Goal: Task Accomplishment & Management: Use online tool/utility

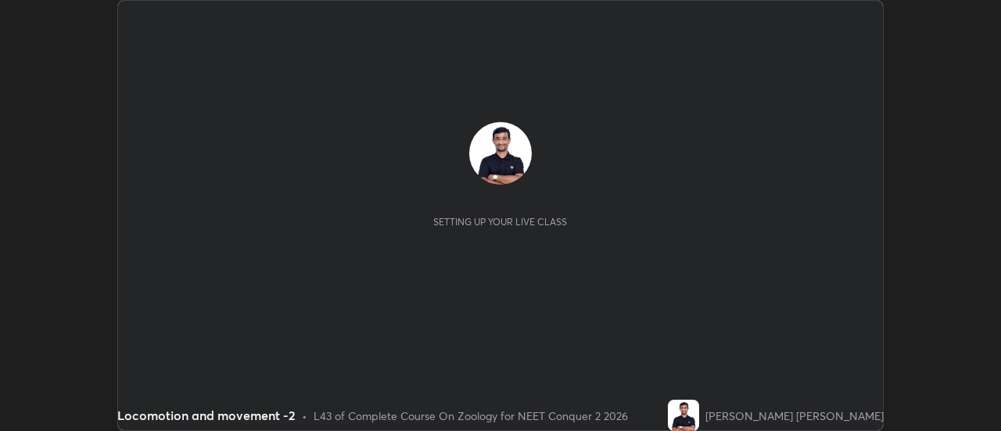
scroll to position [431, 1000]
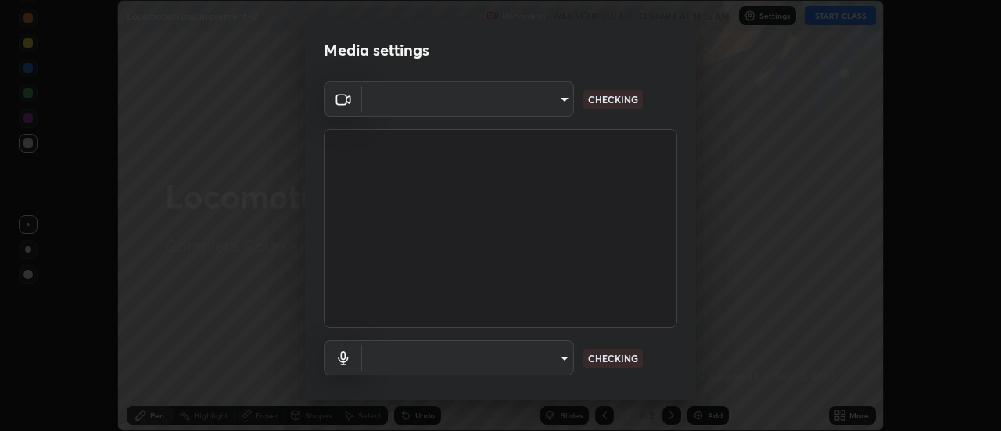
type input "b32c73f9f7383dfd5894755b812e900e91b535440668f828b547b286affdb2a7"
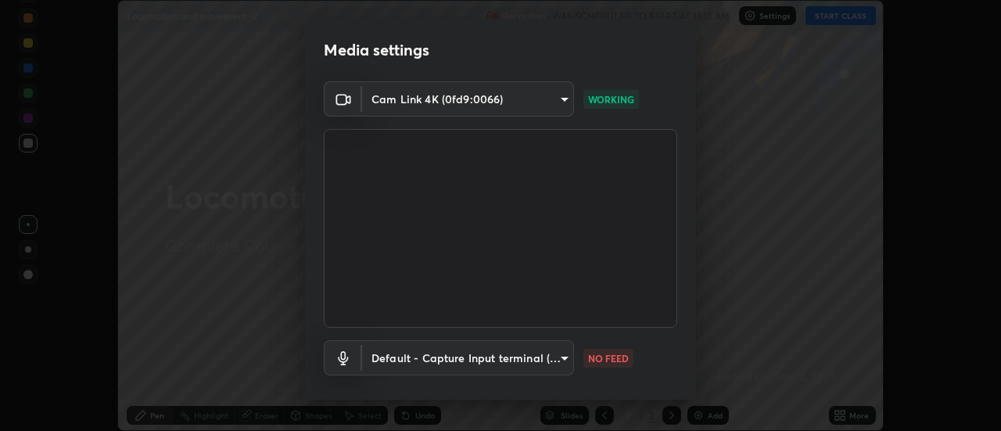
click at [568, 358] on body "Erase all Locomotion and movement -2 Recording WAS SCHEDULED TO START AT 11:15 …" at bounding box center [500, 215] width 1001 height 431
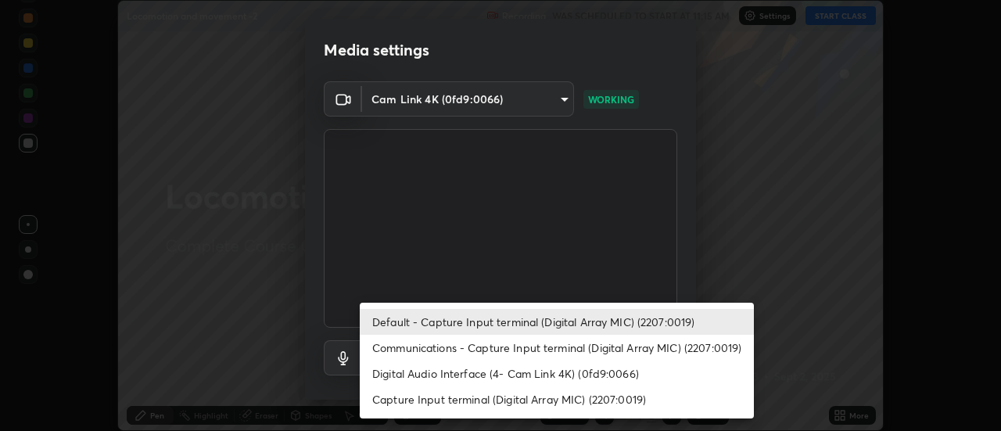
click at [572, 369] on li "Digital Audio Interface (4- Cam Link 4K) (0fd9:0066)" at bounding box center [557, 373] width 394 height 26
type input "7e24eadb503daefdb009f5231a994b533848cb2508ac5816b0a51b65dcacc65b"
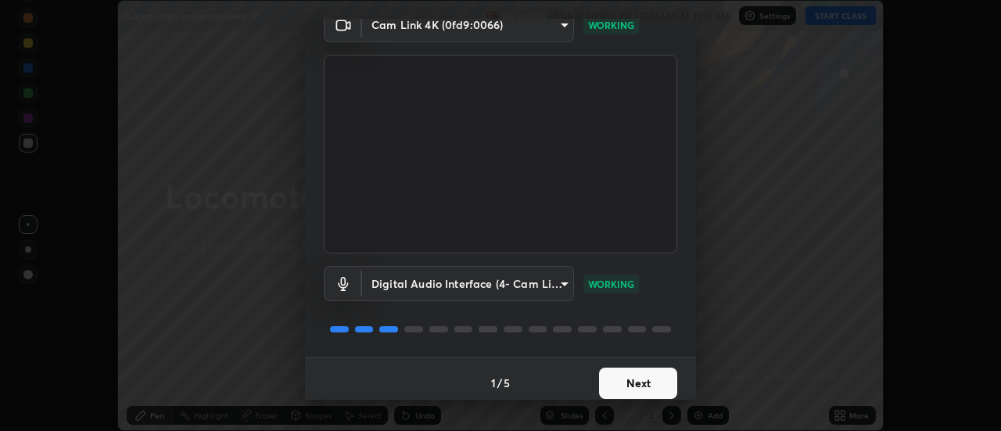
scroll to position [82, 0]
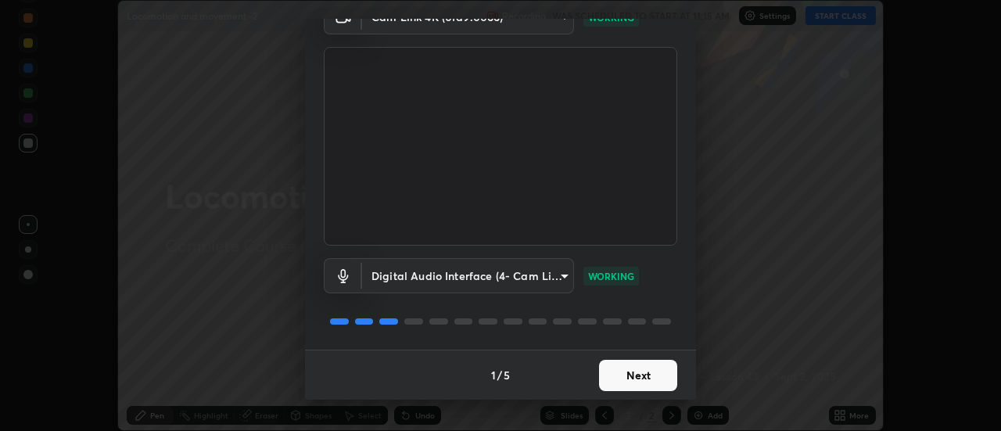
click at [634, 373] on button "Next" at bounding box center [638, 375] width 78 height 31
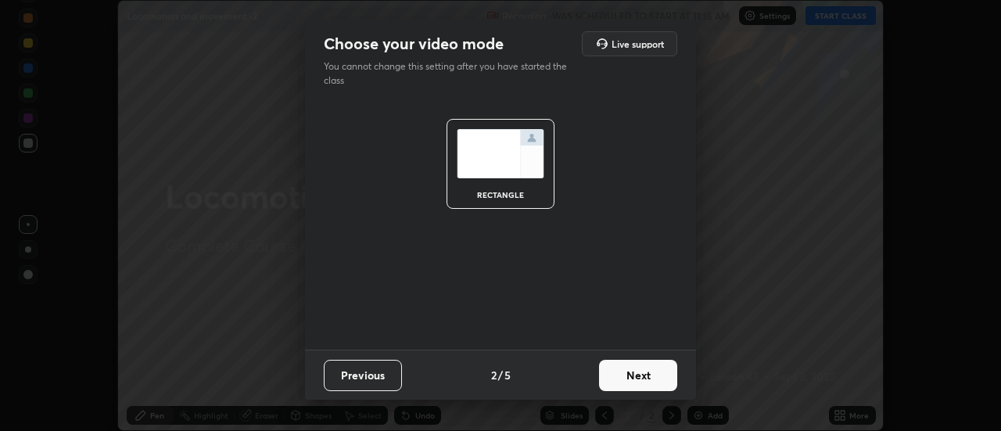
scroll to position [0, 0]
click at [640, 375] on button "Next" at bounding box center [638, 375] width 78 height 31
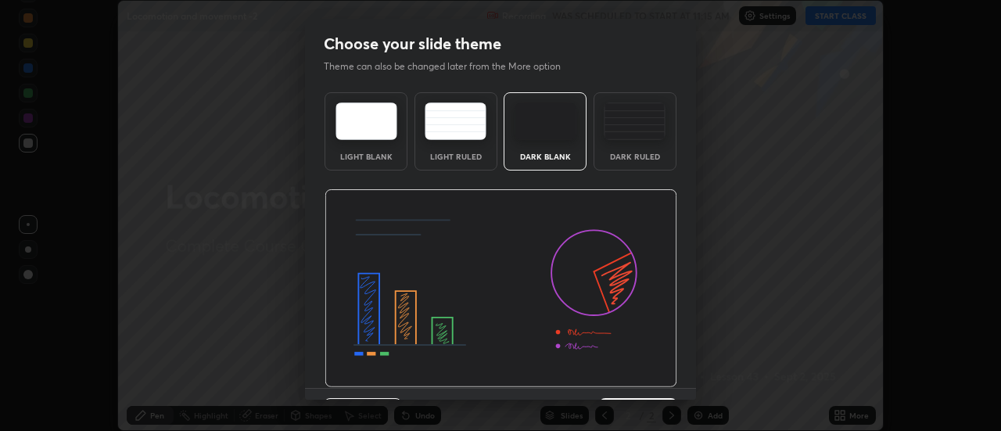
click at [636, 134] on img at bounding box center [635, 121] width 62 height 38
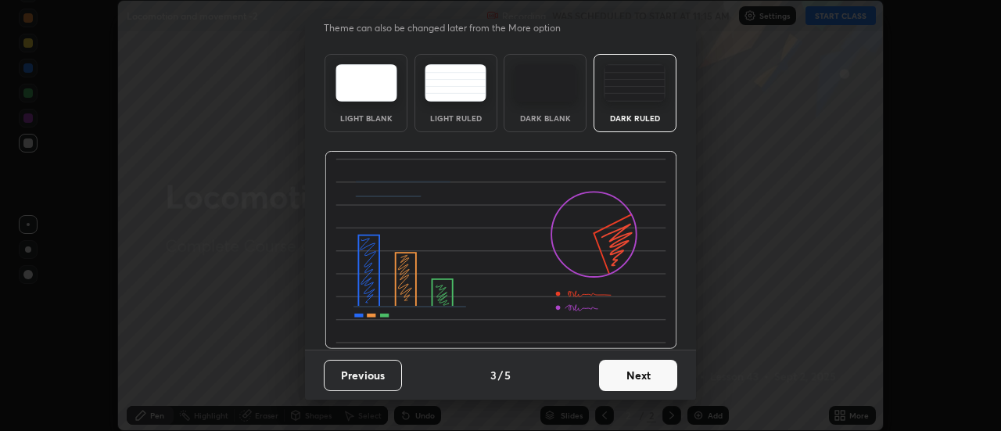
click at [625, 375] on button "Next" at bounding box center [638, 375] width 78 height 31
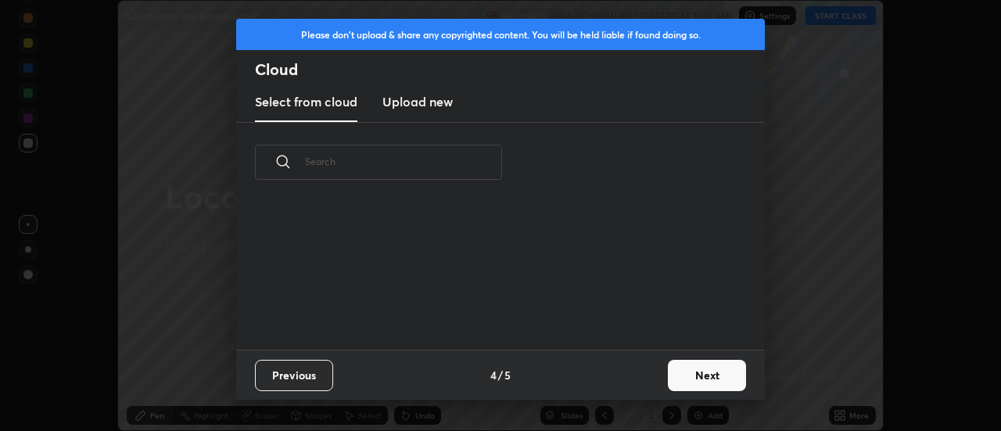
scroll to position [147, 502]
click at [704, 374] on button "Next" at bounding box center [707, 375] width 78 height 31
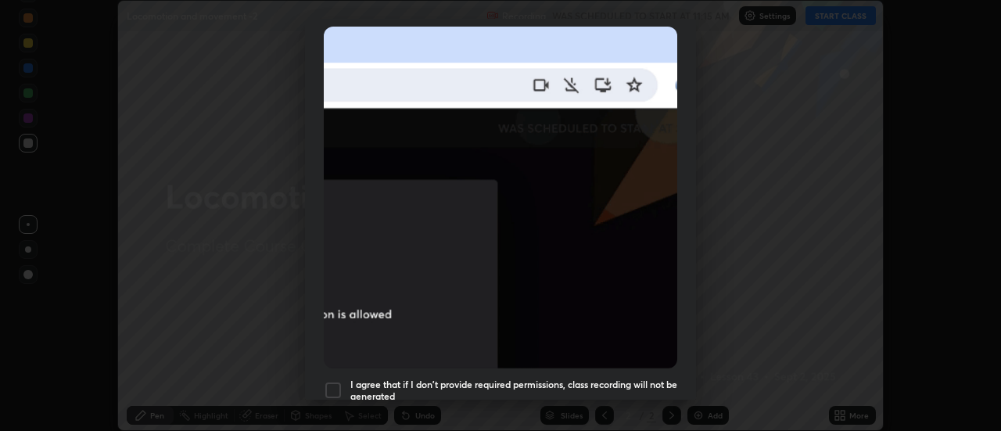
scroll to position [401, 0]
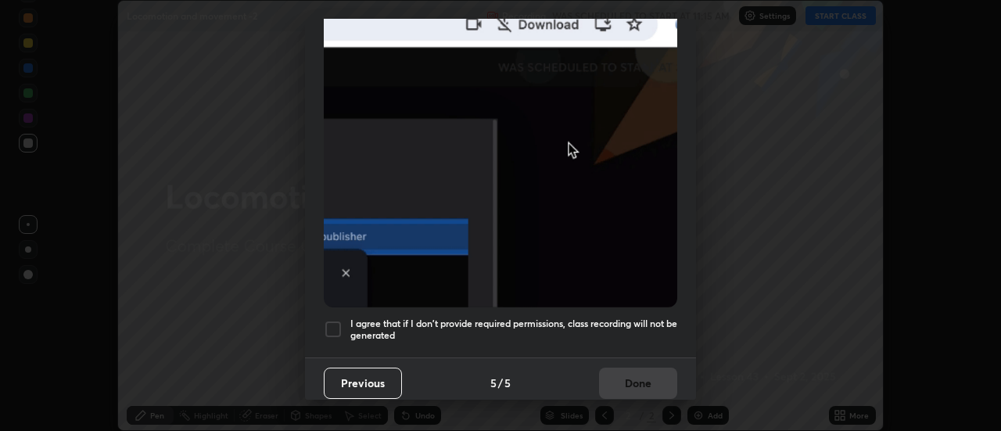
click at [336, 321] on div at bounding box center [333, 329] width 19 height 19
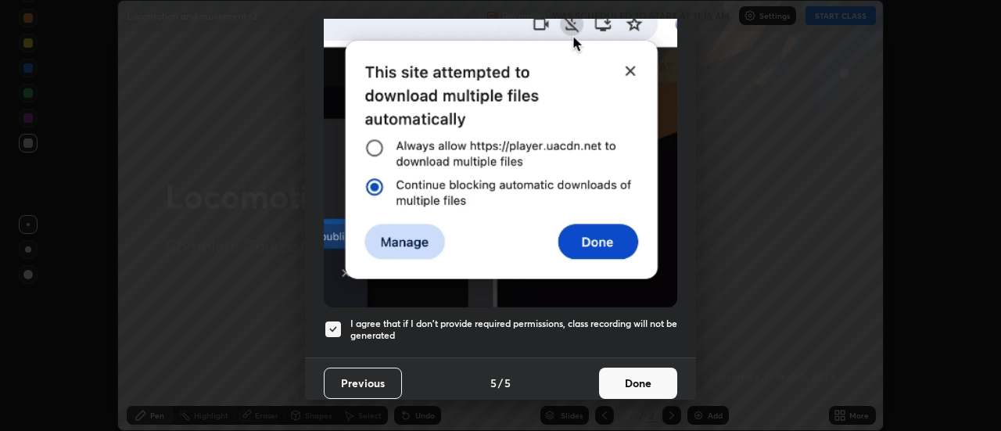
click at [622, 373] on button "Done" at bounding box center [638, 382] width 78 height 31
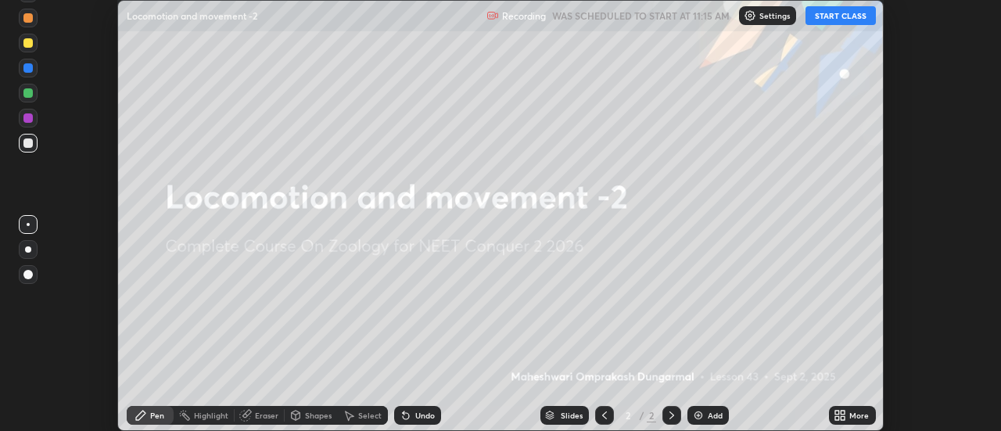
click at [833, 16] on button "START CLASS" at bounding box center [840, 15] width 70 height 19
click at [697, 413] on img at bounding box center [698, 415] width 13 height 13
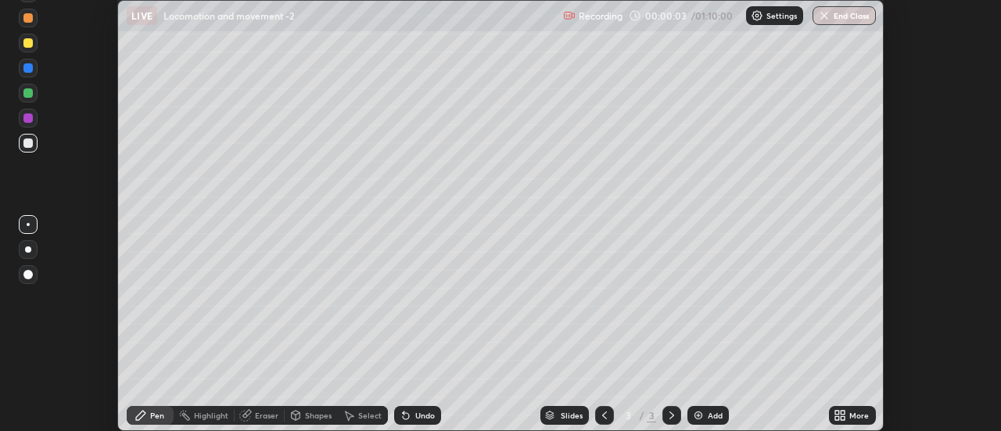
click at [842, 418] on icon at bounding box center [843, 418] width 4 height 4
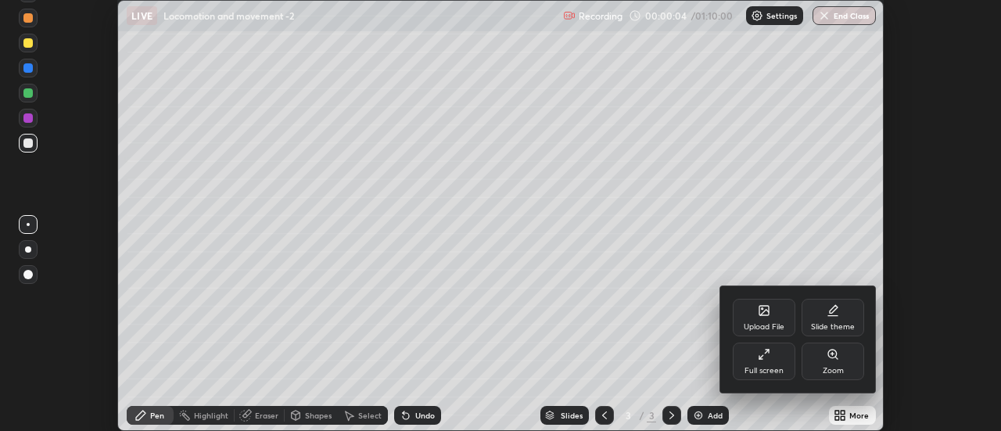
click at [760, 317] on div "Upload File" at bounding box center [764, 318] width 63 height 38
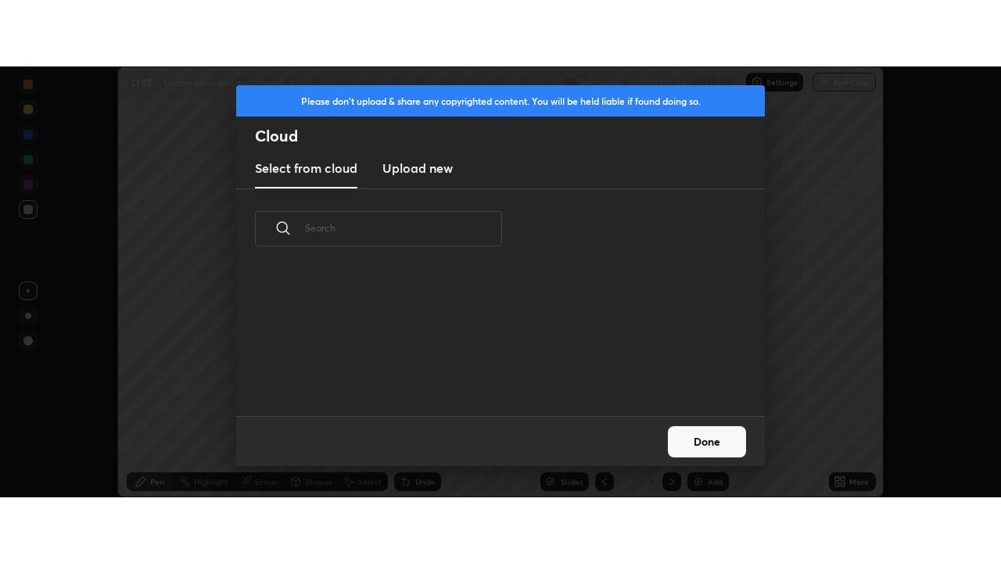
scroll to position [147, 502]
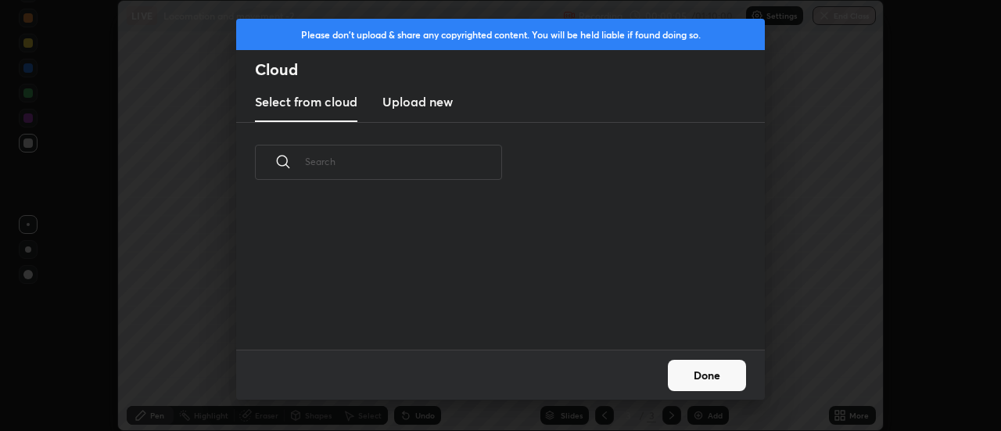
click at [410, 103] on h3 "Upload new" at bounding box center [417, 101] width 70 height 19
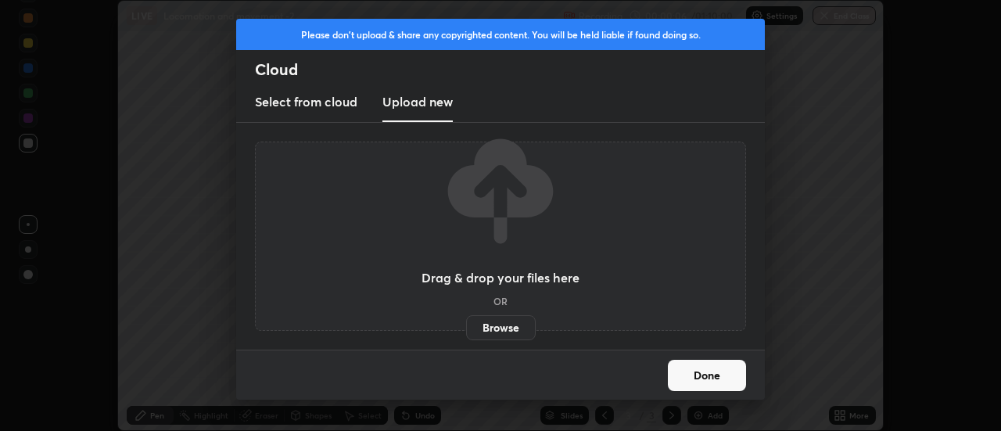
click at [502, 327] on label "Browse" at bounding box center [501, 327] width 70 height 25
click at [466, 327] on input "Browse" at bounding box center [466, 327] width 0 height 25
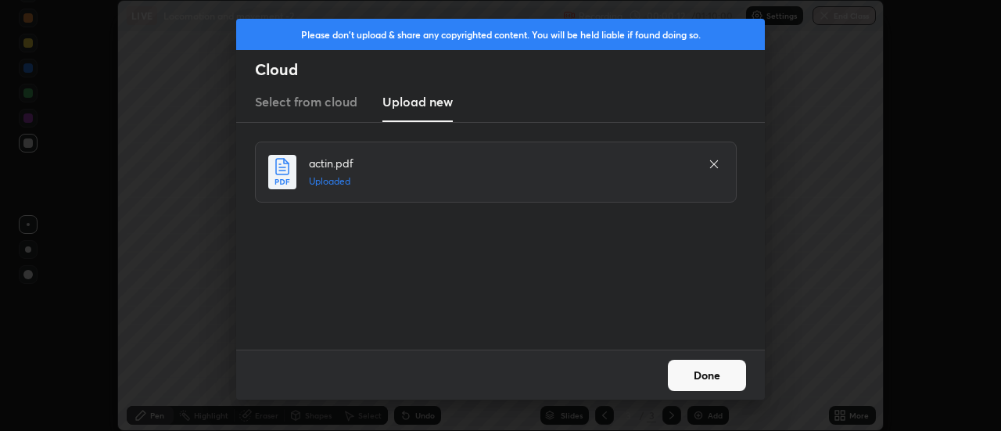
click at [704, 376] on button "Done" at bounding box center [707, 375] width 78 height 31
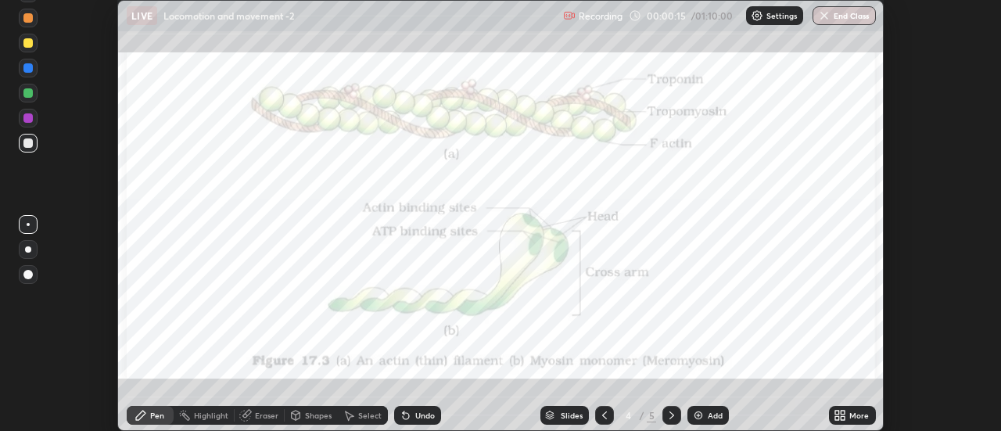
click at [841, 415] on icon at bounding box center [839, 415] width 13 height 13
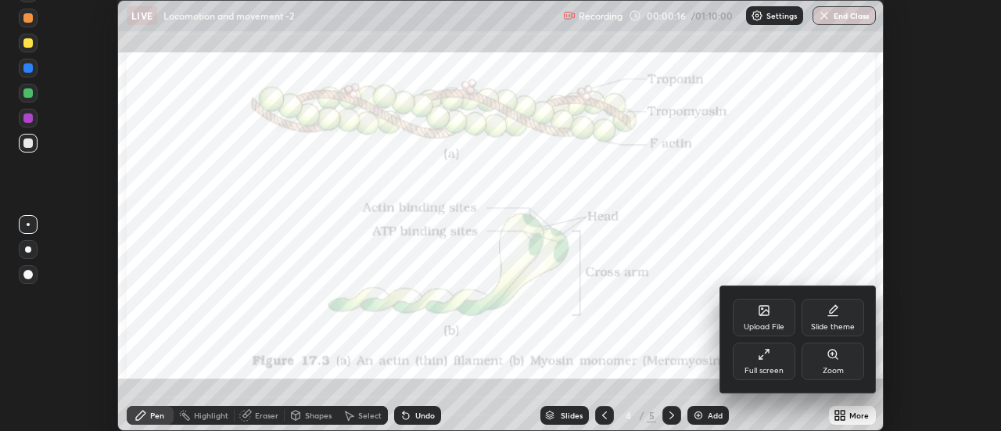
click at [767, 360] on div "Full screen" at bounding box center [764, 361] width 63 height 38
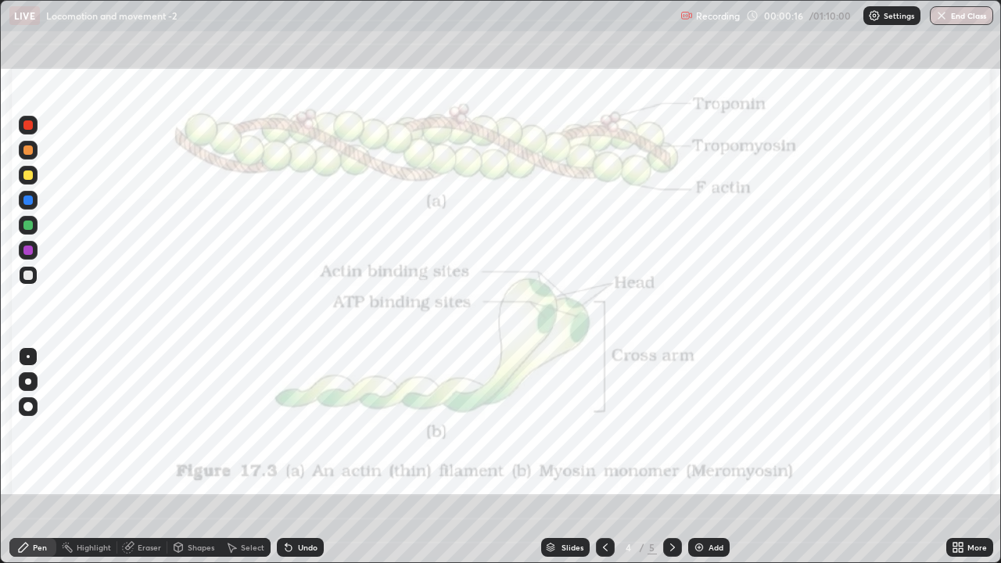
scroll to position [563, 1001]
click at [604, 430] on icon at bounding box center [605, 547] width 5 height 8
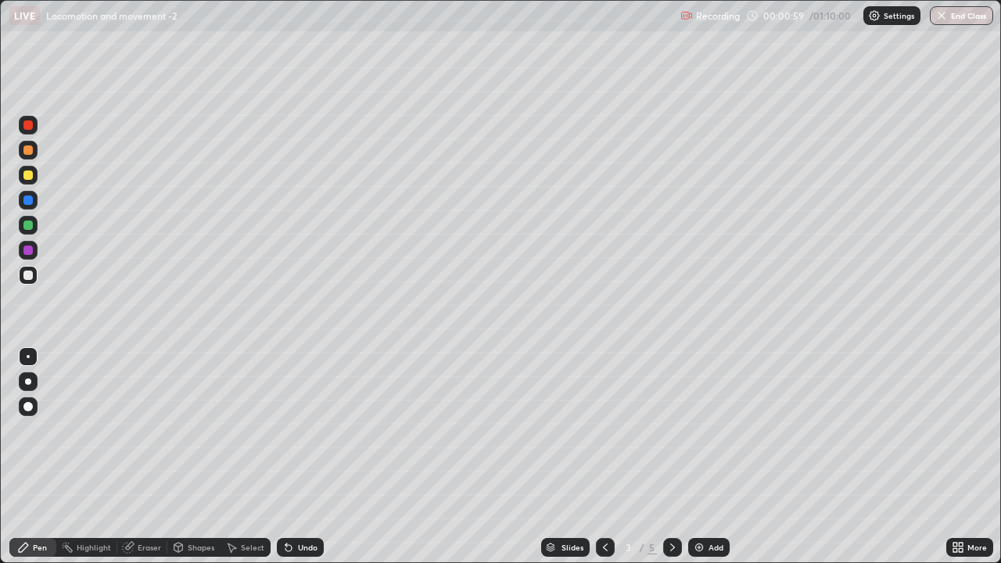
click at [208, 430] on div "Shapes" at bounding box center [201, 547] width 27 height 8
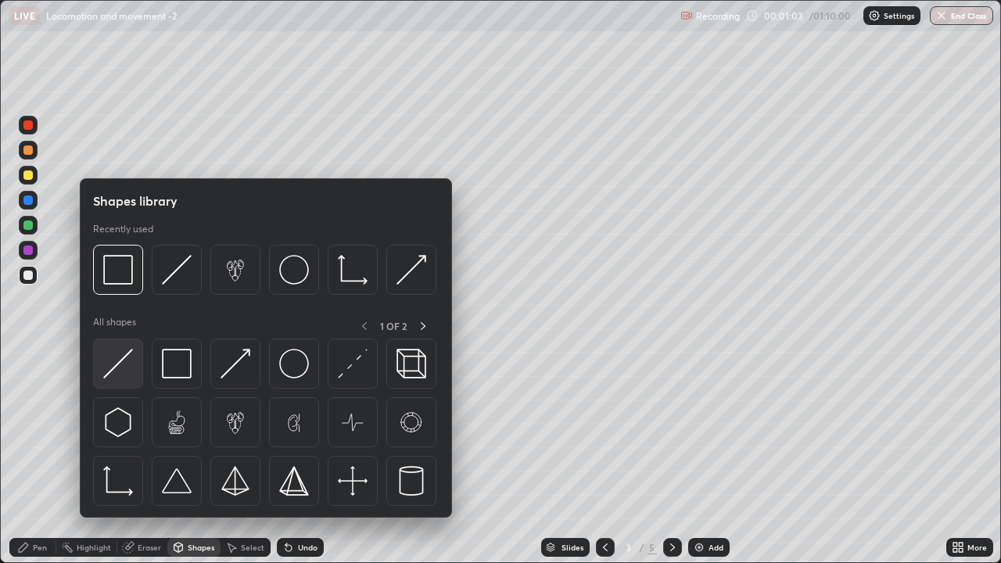
click at [125, 367] on img at bounding box center [118, 364] width 30 height 30
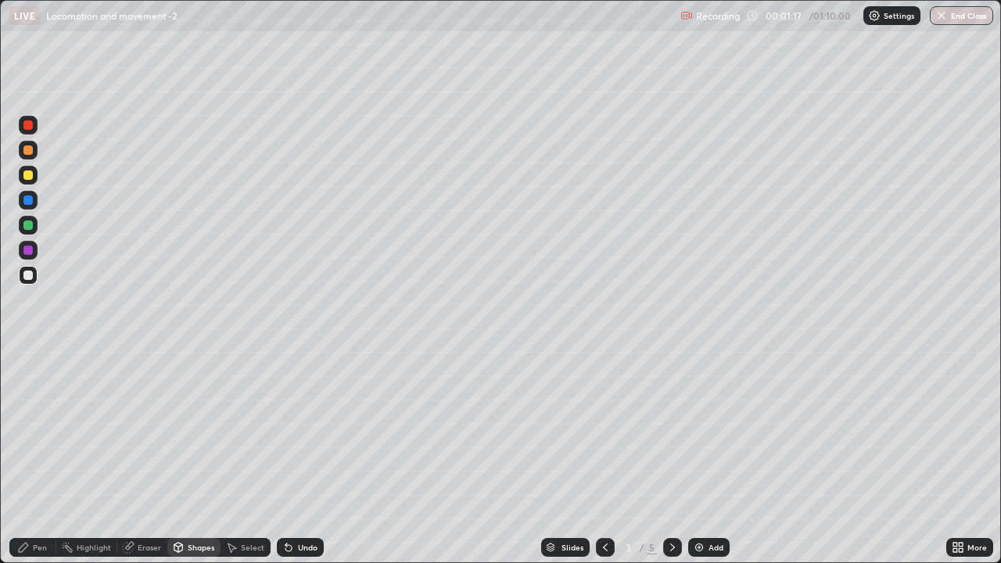
click at [36, 430] on div "Pen" at bounding box center [40, 547] width 14 height 8
click at [27, 277] on div at bounding box center [27, 275] width 9 height 9
click at [27, 276] on div at bounding box center [27, 275] width 9 height 9
click at [28, 407] on div at bounding box center [27, 406] width 9 height 9
click at [234, 430] on icon at bounding box center [231, 547] width 13 height 13
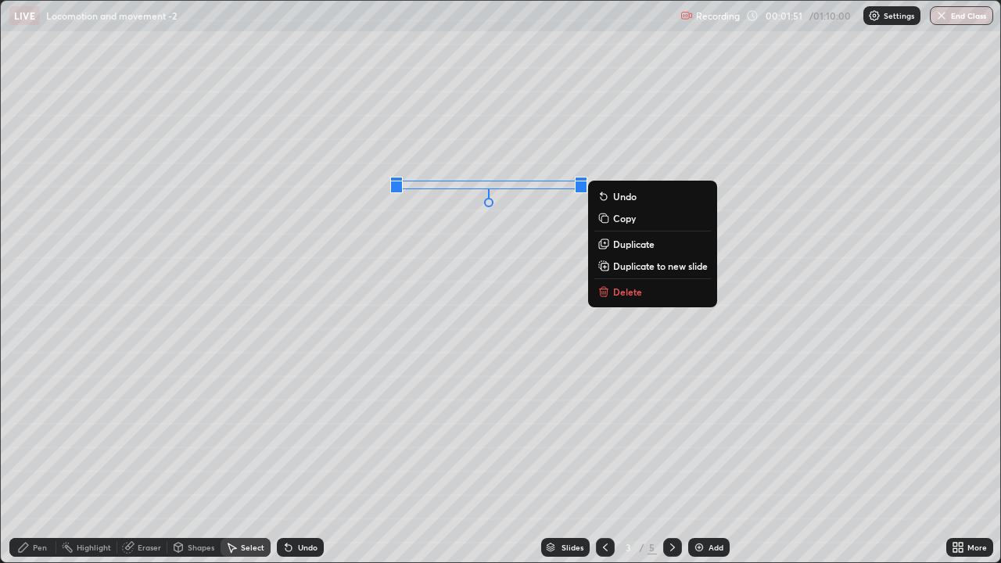
click at [602, 246] on icon at bounding box center [602, 244] width 7 height 7
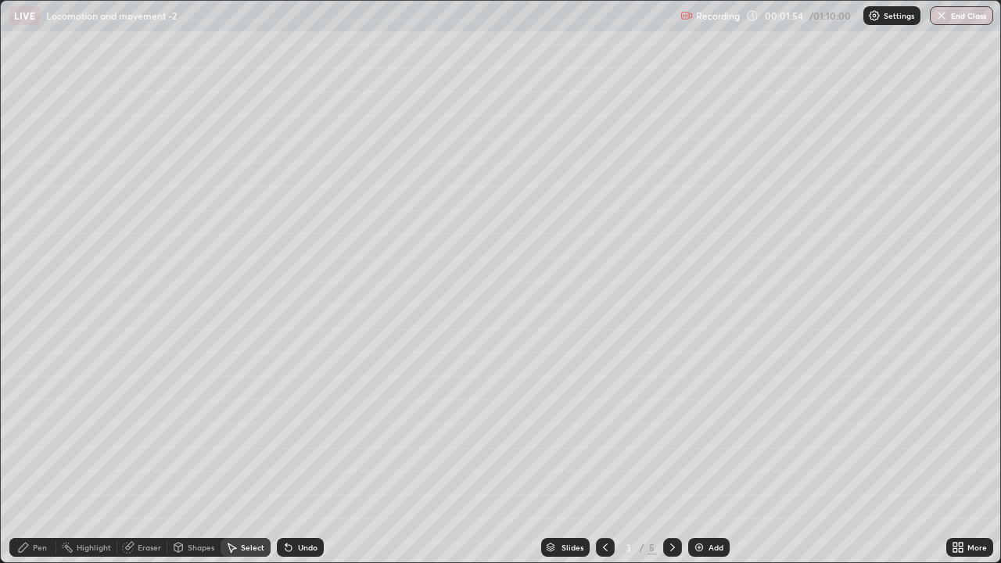
click at [288, 430] on icon at bounding box center [288, 548] width 6 height 6
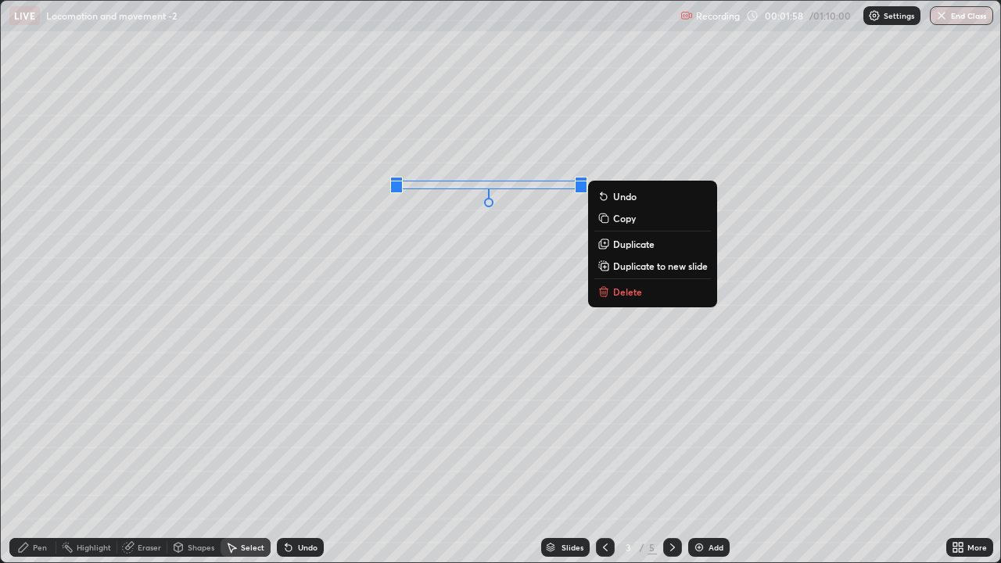
click at [603, 243] on icon at bounding box center [602, 244] width 7 height 7
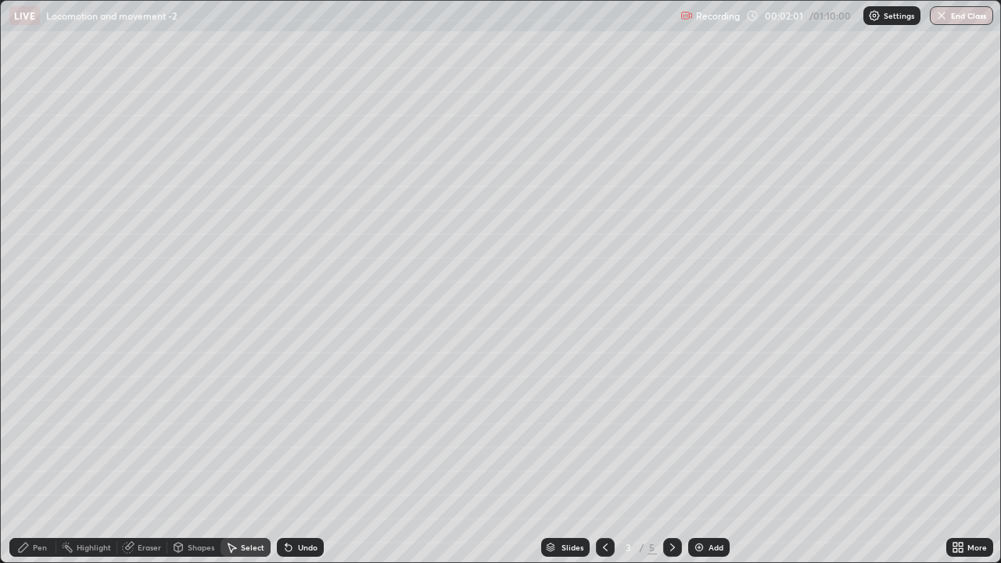
click at [296, 430] on div "Undo" at bounding box center [300, 547] width 47 height 19
click at [243, 430] on div "Select" at bounding box center [252, 547] width 23 height 8
click at [84, 430] on div "Highlight" at bounding box center [94, 547] width 34 height 8
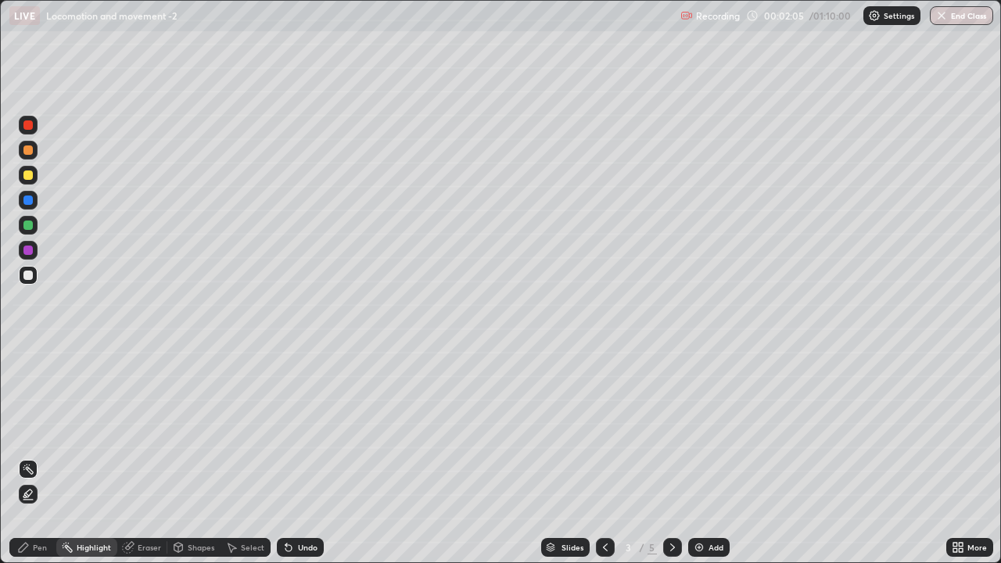
click at [33, 430] on div "Pen" at bounding box center [40, 547] width 14 height 8
click at [28, 357] on div at bounding box center [28, 356] width 3 height 3
click at [25, 176] on div at bounding box center [27, 174] width 9 height 9
click at [24, 228] on div at bounding box center [27, 224] width 9 height 9
click at [24, 276] on div at bounding box center [27, 275] width 9 height 9
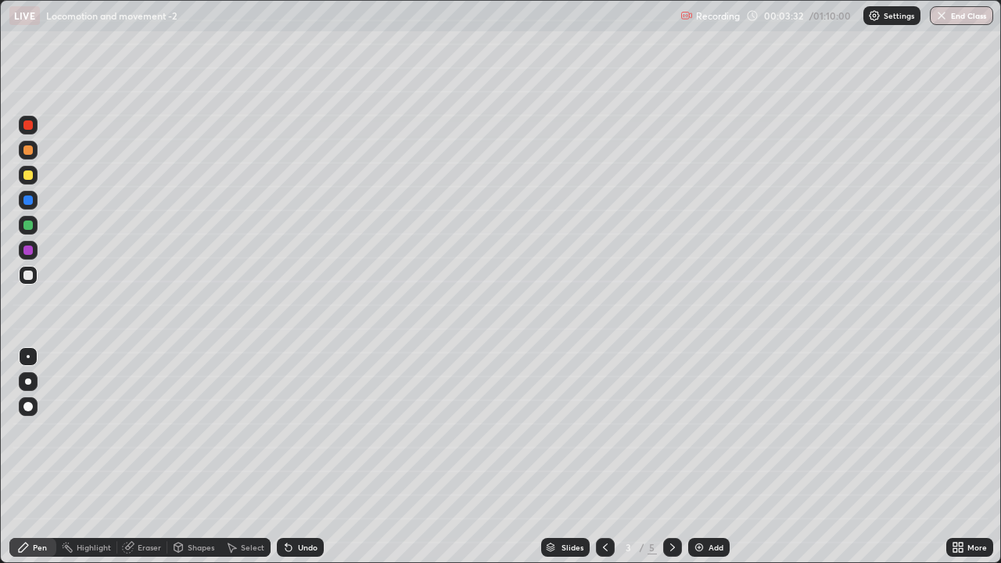
click at [27, 150] on div at bounding box center [27, 149] width 9 height 9
click at [27, 153] on div at bounding box center [27, 149] width 9 height 9
click at [29, 178] on div at bounding box center [27, 174] width 9 height 9
click at [697, 430] on img at bounding box center [699, 547] width 13 height 13
click at [28, 276] on div at bounding box center [27, 275] width 9 height 9
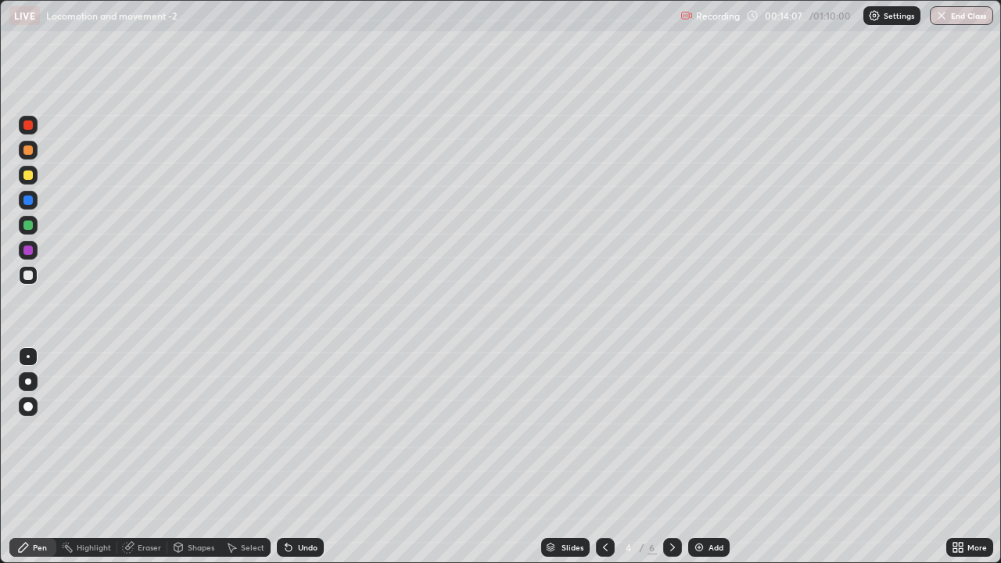
click at [298, 430] on div "Undo" at bounding box center [308, 547] width 20 height 8
click at [233, 430] on icon at bounding box center [232, 547] width 9 height 9
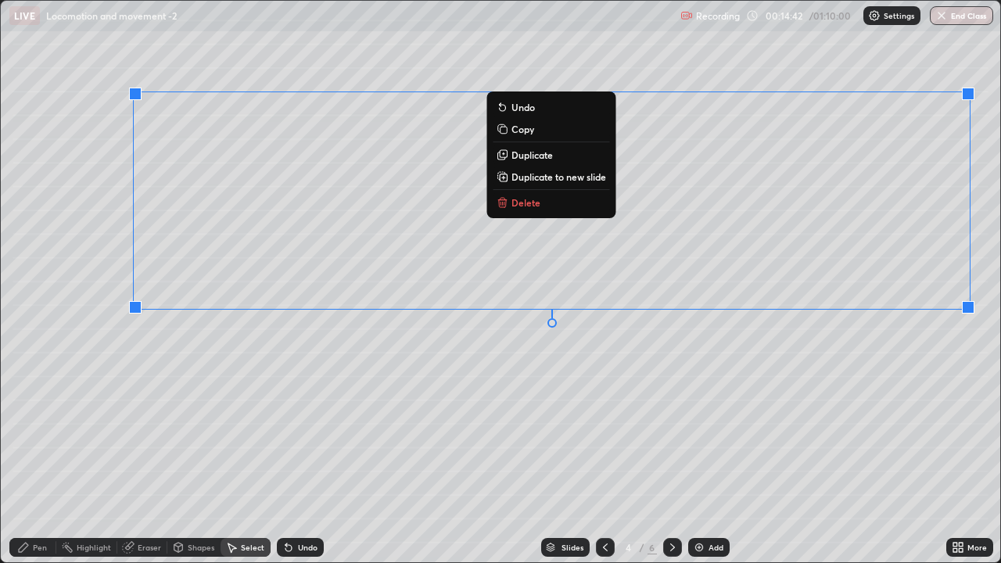
click at [932, 372] on div "0 ° Undo Copy Duplicate Duplicate to new slide Delete" at bounding box center [500, 281] width 999 height 561
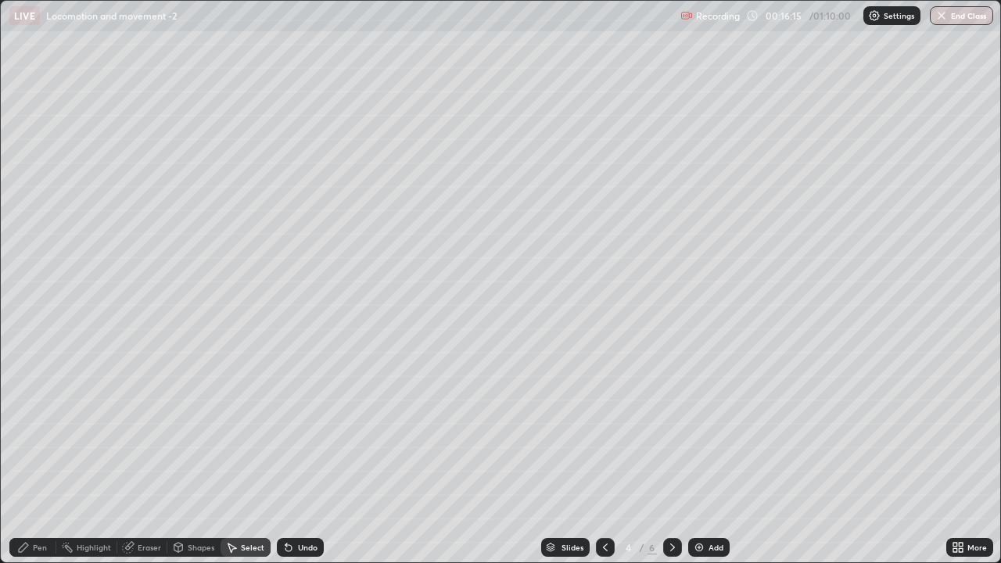
click at [31, 430] on div "Pen" at bounding box center [32, 547] width 47 height 19
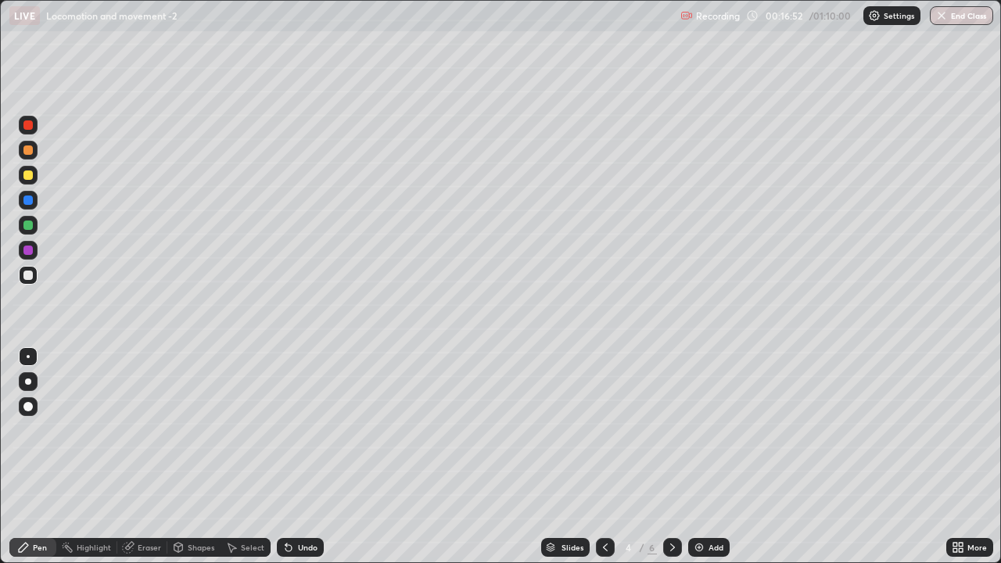
click at [25, 232] on div at bounding box center [28, 225] width 19 height 19
click at [27, 275] on div at bounding box center [27, 275] width 9 height 9
click at [178, 430] on icon at bounding box center [178, 549] width 0 height 5
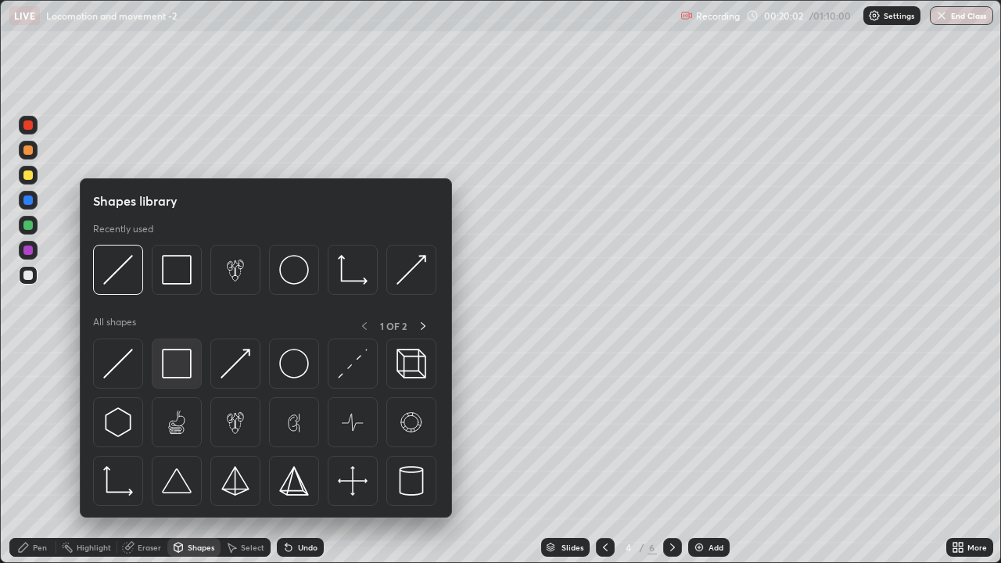
click at [171, 370] on img at bounding box center [177, 364] width 30 height 30
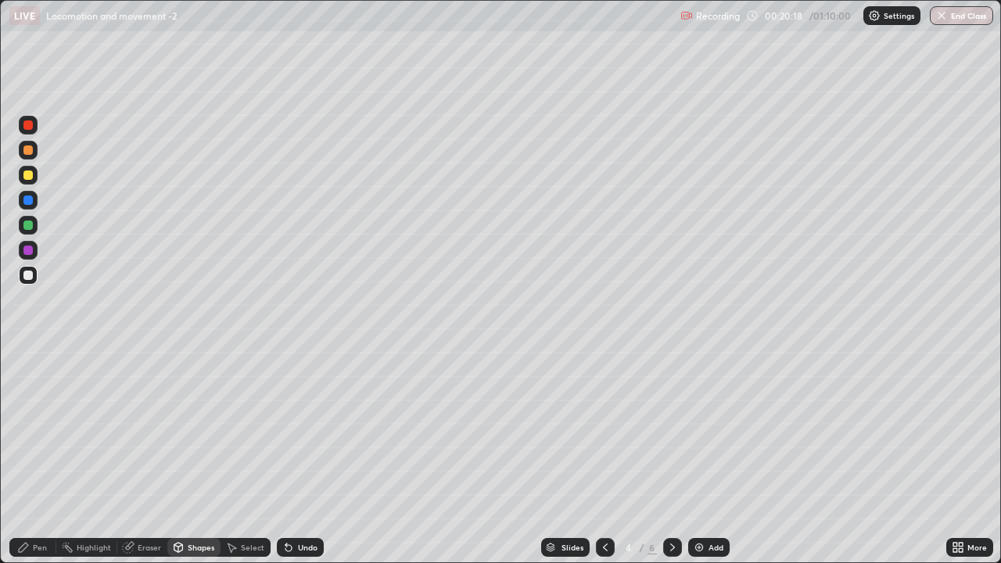
click at [604, 430] on icon at bounding box center [605, 547] width 13 height 13
click at [704, 430] on div "Add" at bounding box center [708, 547] width 41 height 19
click at [676, 430] on icon at bounding box center [672, 547] width 13 height 13
click at [603, 430] on icon at bounding box center [605, 547] width 5 height 8
click at [604, 430] on icon at bounding box center [605, 547] width 13 height 13
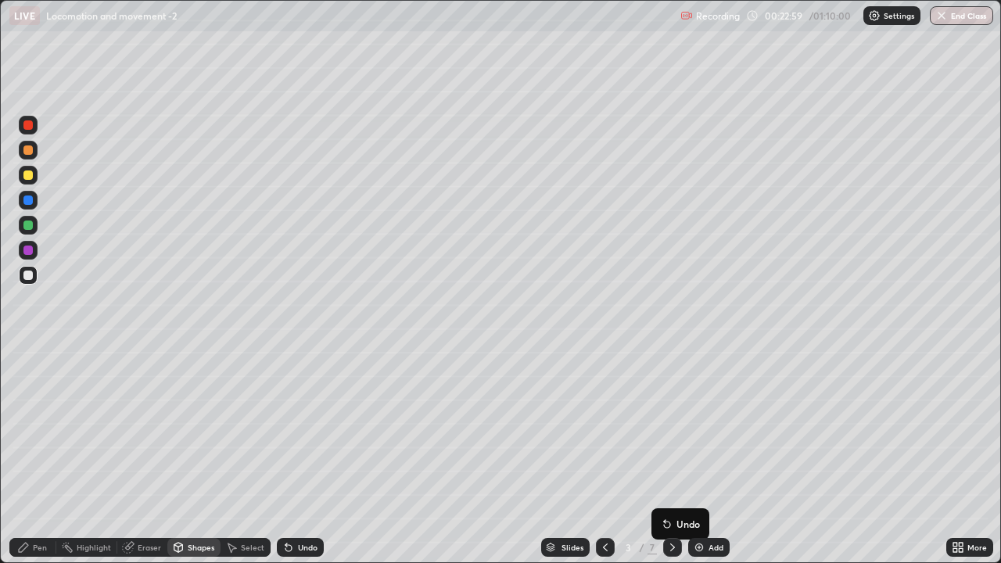
click at [671, 430] on icon at bounding box center [672, 547] width 13 height 13
click at [672, 430] on icon at bounding box center [672, 547] width 13 height 13
click at [696, 430] on img at bounding box center [699, 547] width 13 height 13
click at [671, 430] on icon at bounding box center [672, 547] width 13 height 13
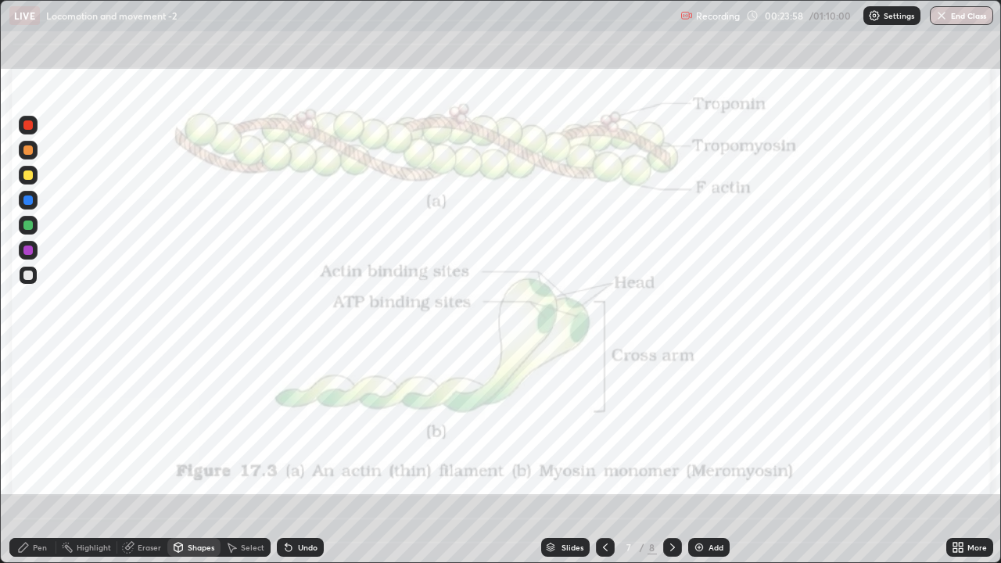
click at [697, 430] on img at bounding box center [699, 547] width 13 height 13
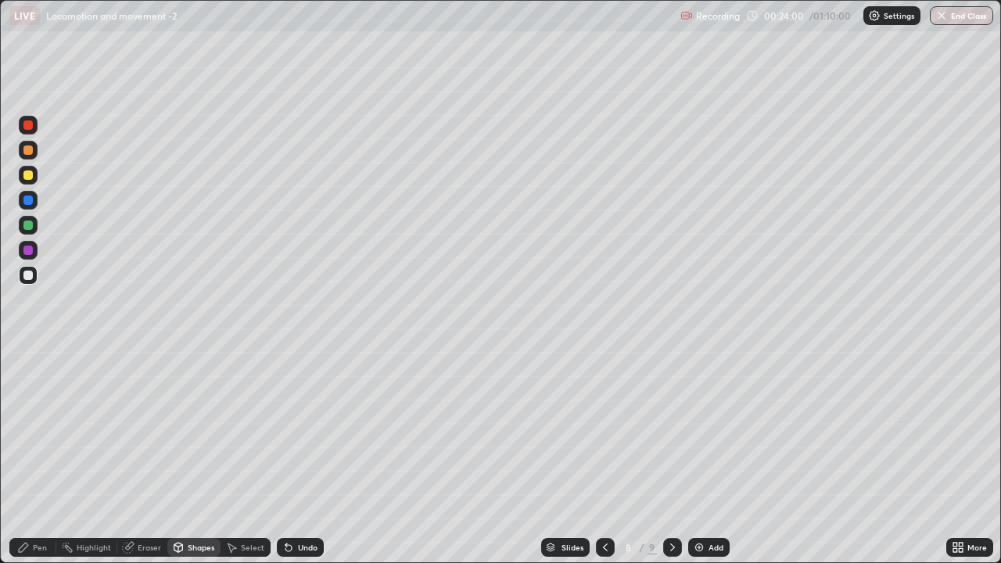
click at [30, 152] on div at bounding box center [27, 149] width 9 height 9
click at [28, 279] on div at bounding box center [27, 275] width 9 height 9
click at [39, 430] on div "Pen" at bounding box center [40, 547] width 14 height 8
click at [29, 152] on div at bounding box center [27, 149] width 9 height 9
click at [25, 149] on div at bounding box center [27, 149] width 9 height 9
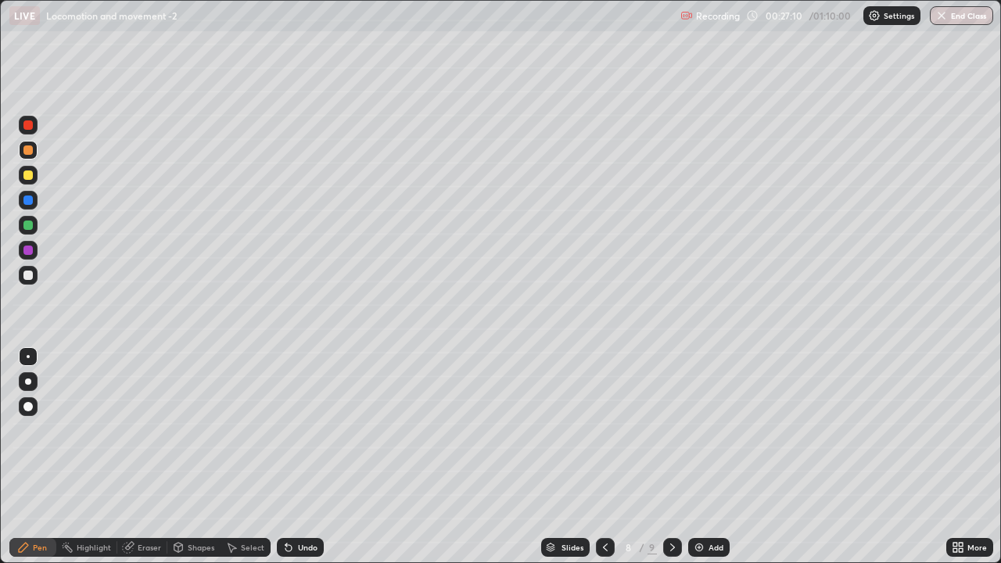
click at [30, 278] on div at bounding box center [27, 275] width 9 height 9
click at [28, 151] on div at bounding box center [27, 149] width 9 height 9
click at [605, 430] on icon at bounding box center [605, 547] width 5 height 8
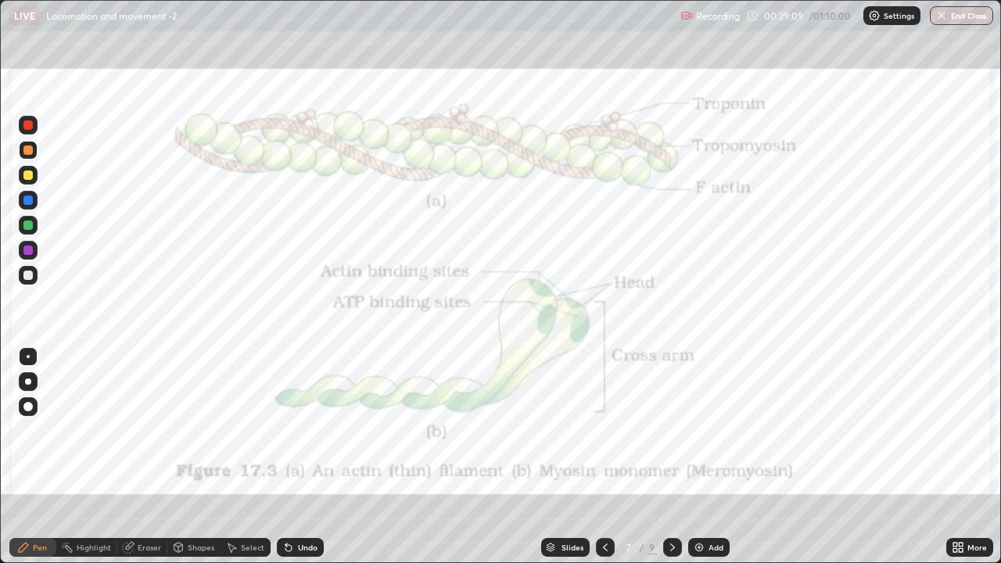
click at [604, 430] on icon at bounding box center [605, 547] width 13 height 13
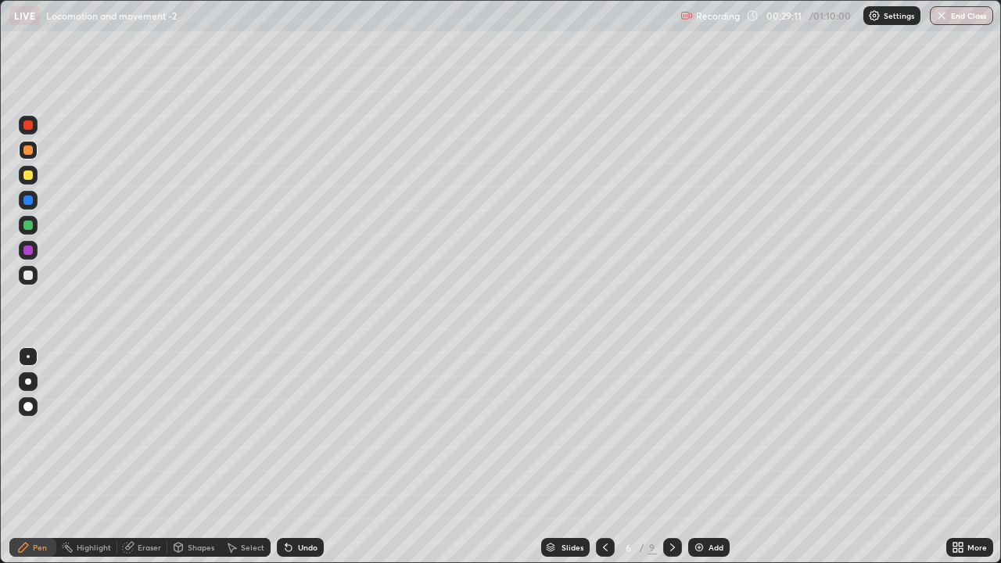
click at [668, 430] on icon at bounding box center [672, 547] width 13 height 13
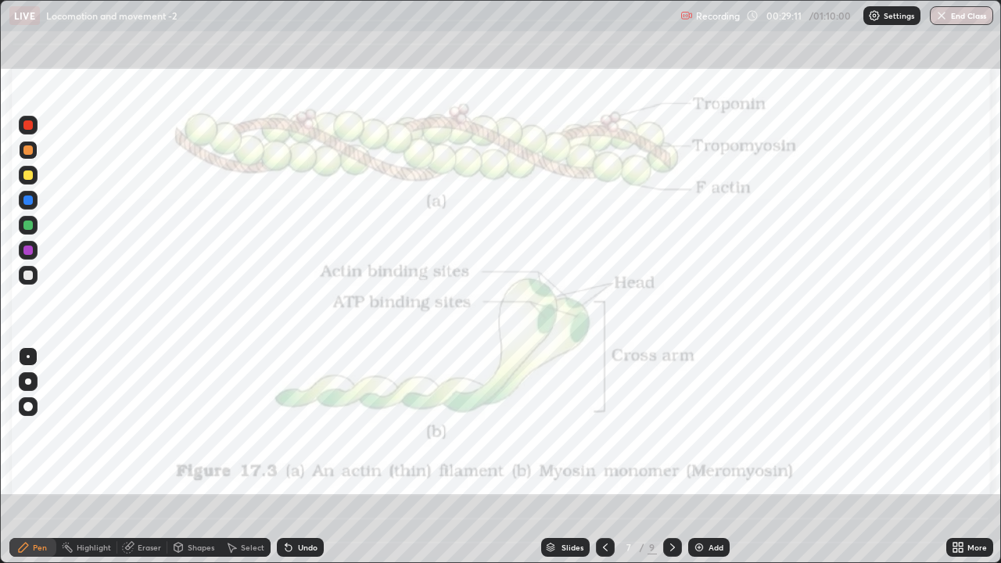
click at [671, 430] on icon at bounding box center [672, 547] width 13 height 13
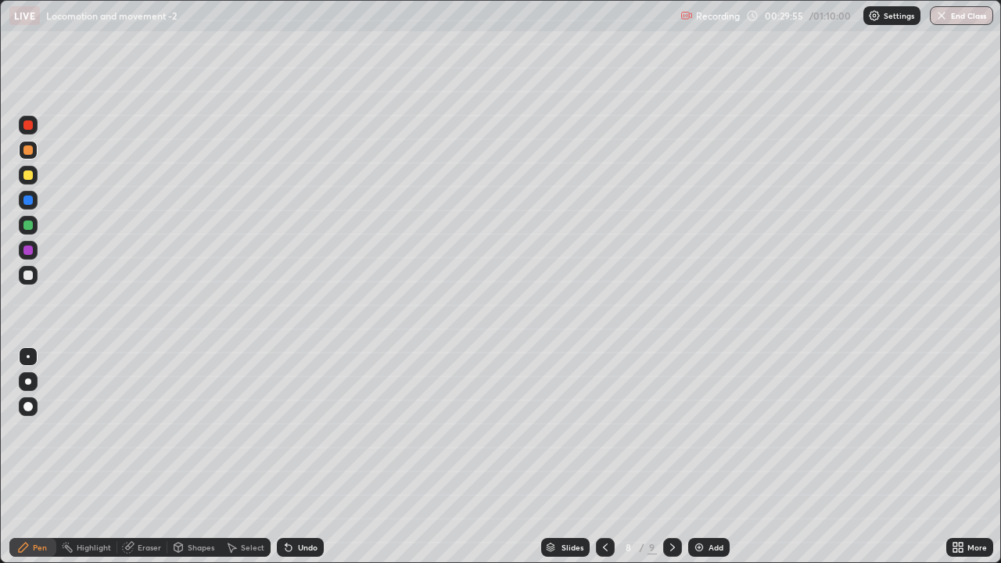
click at [699, 430] on img at bounding box center [699, 547] width 13 height 13
click at [27, 278] on div at bounding box center [27, 275] width 9 height 9
click at [30, 250] on div at bounding box center [27, 250] width 9 height 9
click at [23, 175] on div at bounding box center [27, 174] width 9 height 9
click at [289, 430] on icon at bounding box center [288, 547] width 13 height 13
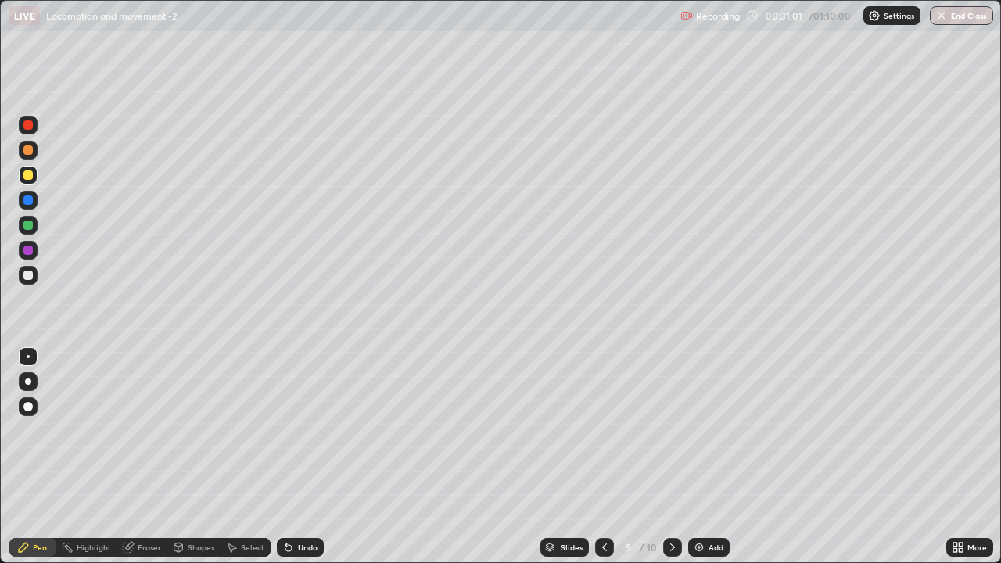
click at [286, 430] on icon at bounding box center [288, 548] width 6 height 6
click at [602, 430] on icon at bounding box center [604, 547] width 13 height 13
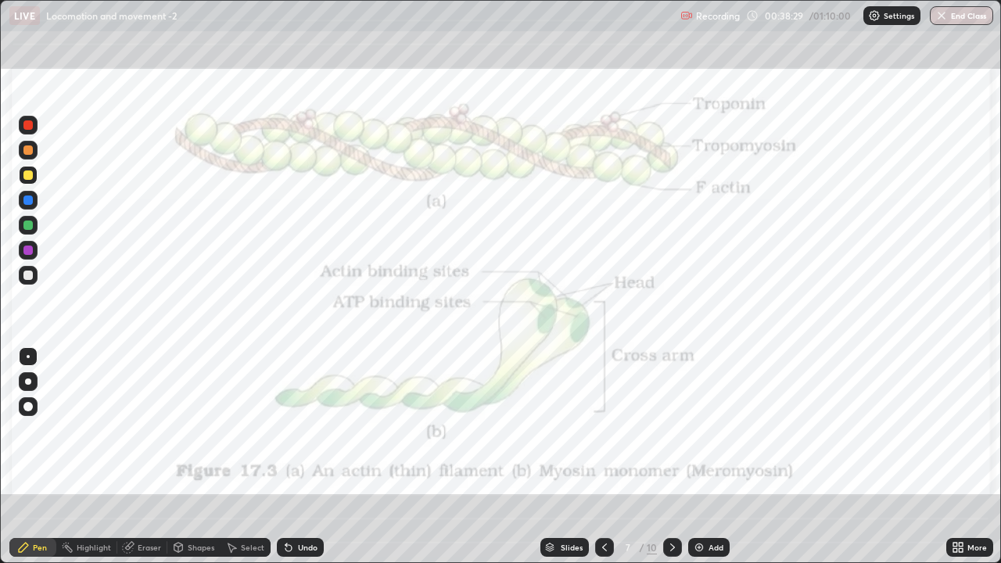
click at [671, 430] on icon at bounding box center [672, 547] width 13 height 13
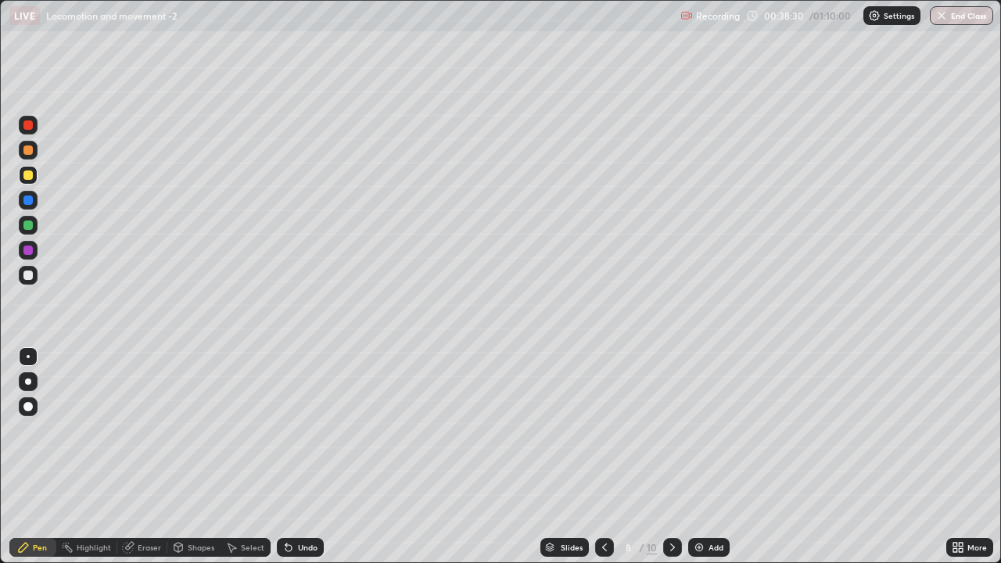
click at [671, 430] on icon at bounding box center [672, 547] width 13 height 13
click at [697, 430] on img at bounding box center [699, 547] width 13 height 13
click at [30, 275] on div at bounding box center [27, 275] width 9 height 9
click at [26, 175] on div at bounding box center [27, 174] width 9 height 9
click at [34, 229] on div at bounding box center [28, 225] width 19 height 19
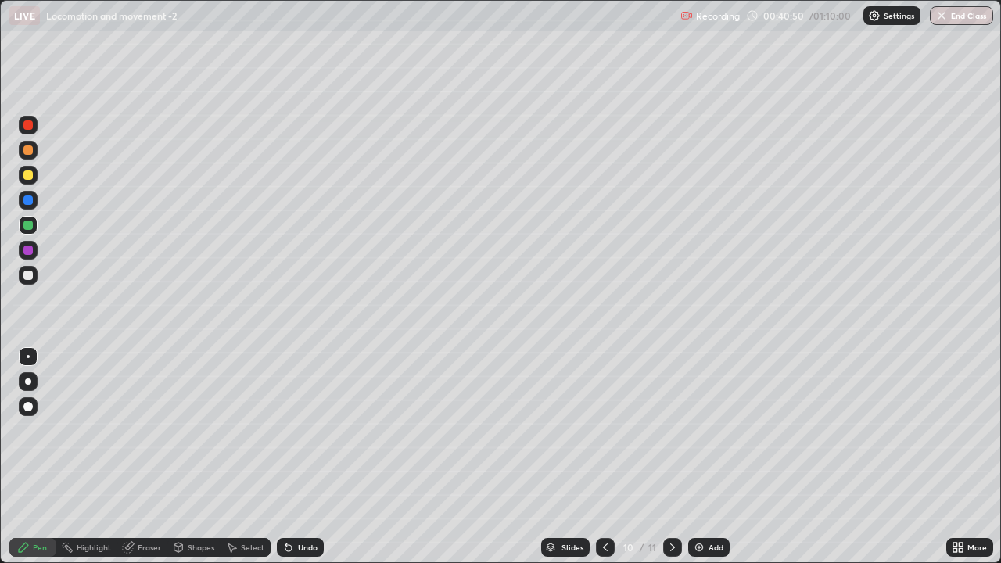
click at [26, 172] on div at bounding box center [27, 174] width 9 height 9
click at [27, 148] on div at bounding box center [27, 149] width 9 height 9
click at [25, 208] on div at bounding box center [28, 200] width 19 height 19
click at [29, 281] on div at bounding box center [28, 275] width 19 height 19
click at [285, 430] on icon at bounding box center [288, 548] width 6 height 6
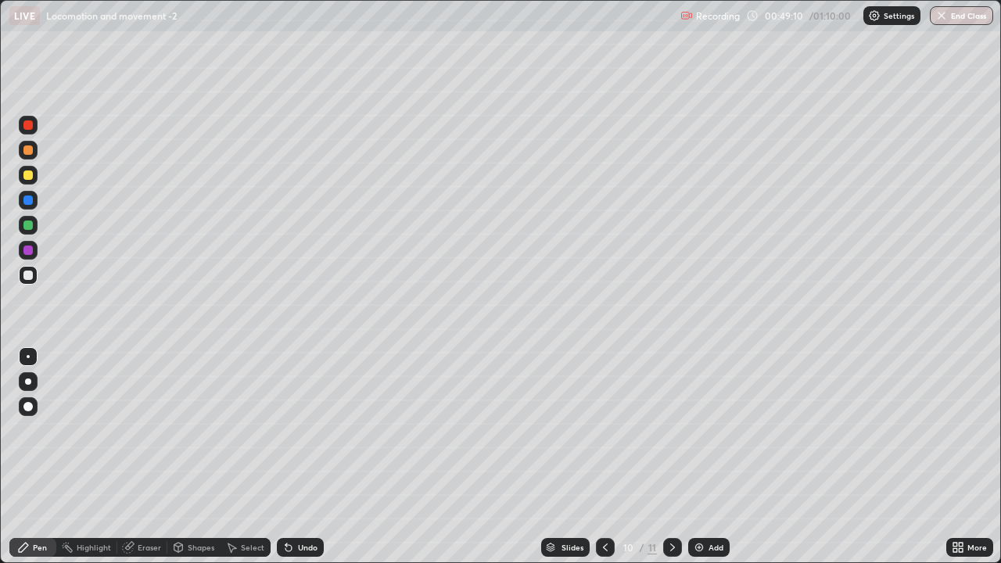
click at [671, 430] on icon at bounding box center [672, 547] width 13 height 13
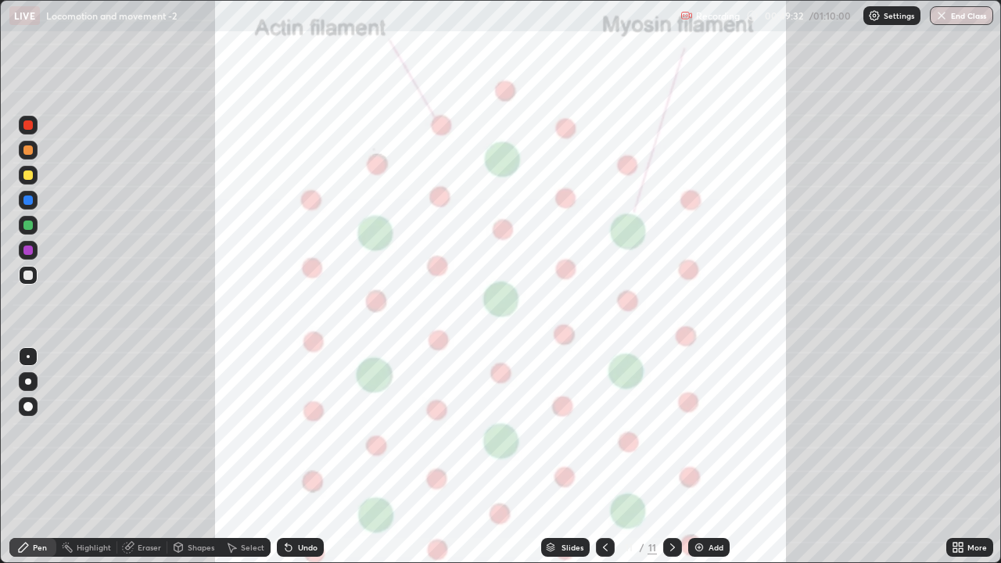
click at [30, 224] on div at bounding box center [27, 224] width 9 height 9
click at [34, 126] on div at bounding box center [28, 125] width 19 height 19
click at [292, 430] on icon at bounding box center [288, 547] width 13 height 13
click at [697, 430] on img at bounding box center [699, 547] width 13 height 13
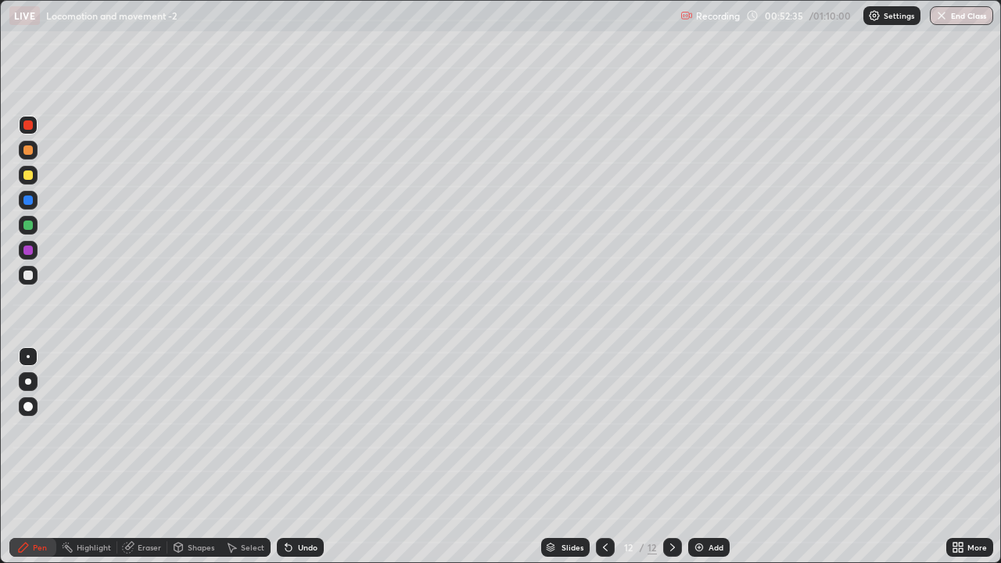
click at [28, 357] on div at bounding box center [28, 356] width 3 height 3
click at [26, 271] on div at bounding box center [27, 275] width 9 height 9
click at [302, 430] on div "Undo" at bounding box center [308, 547] width 20 height 8
click at [295, 430] on div "Undo" at bounding box center [300, 547] width 47 height 19
click at [27, 175] on div at bounding box center [27, 174] width 9 height 9
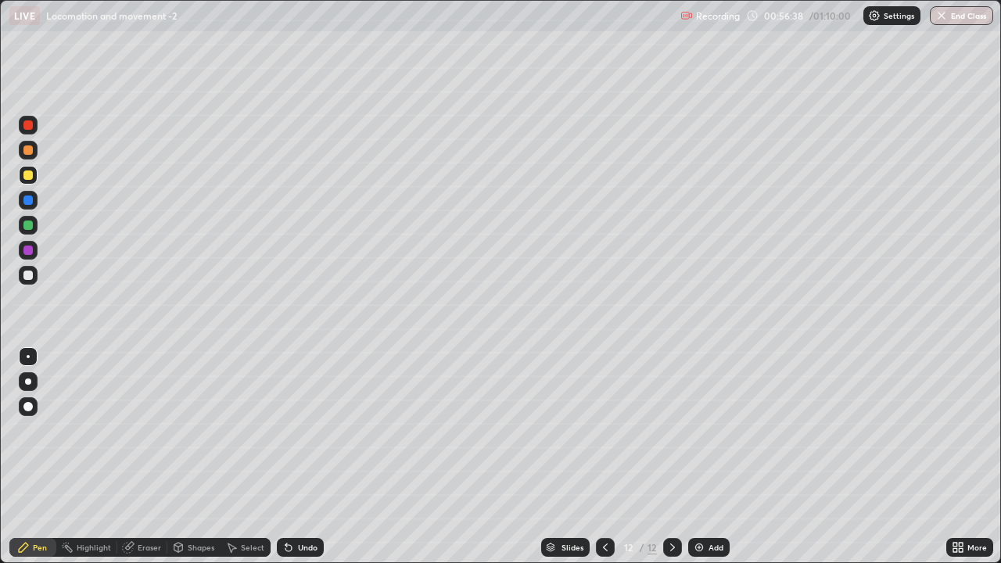
click at [31, 274] on div at bounding box center [27, 275] width 9 height 9
click at [699, 430] on img at bounding box center [699, 547] width 13 height 13
click at [286, 430] on icon at bounding box center [288, 548] width 6 height 6
click at [135, 430] on div "Eraser" at bounding box center [142, 547] width 50 height 19
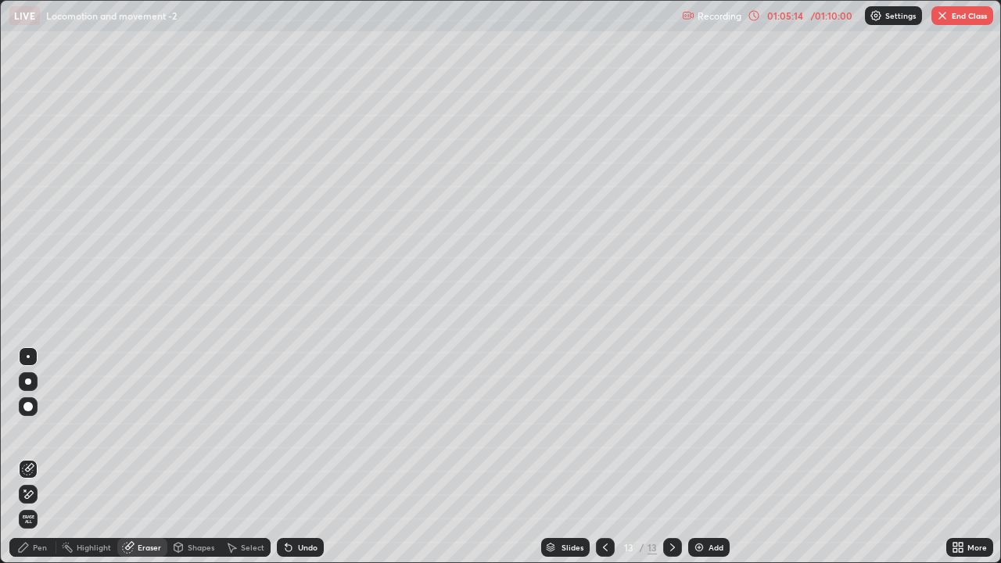
click at [41, 430] on div "Pen" at bounding box center [40, 547] width 14 height 8
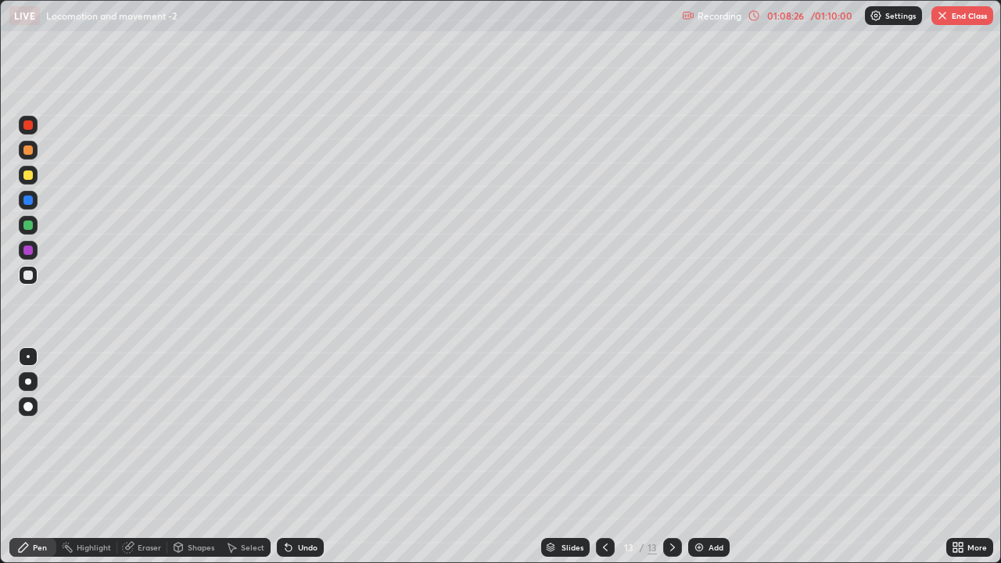
click at [959, 20] on button "End Class" at bounding box center [962, 15] width 62 height 19
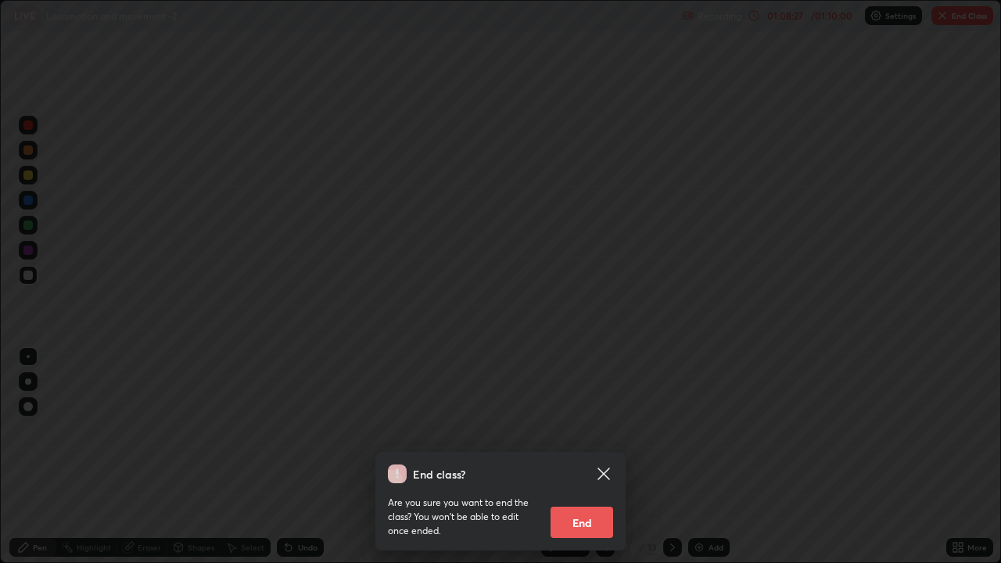
click at [586, 430] on button "End" at bounding box center [581, 522] width 63 height 31
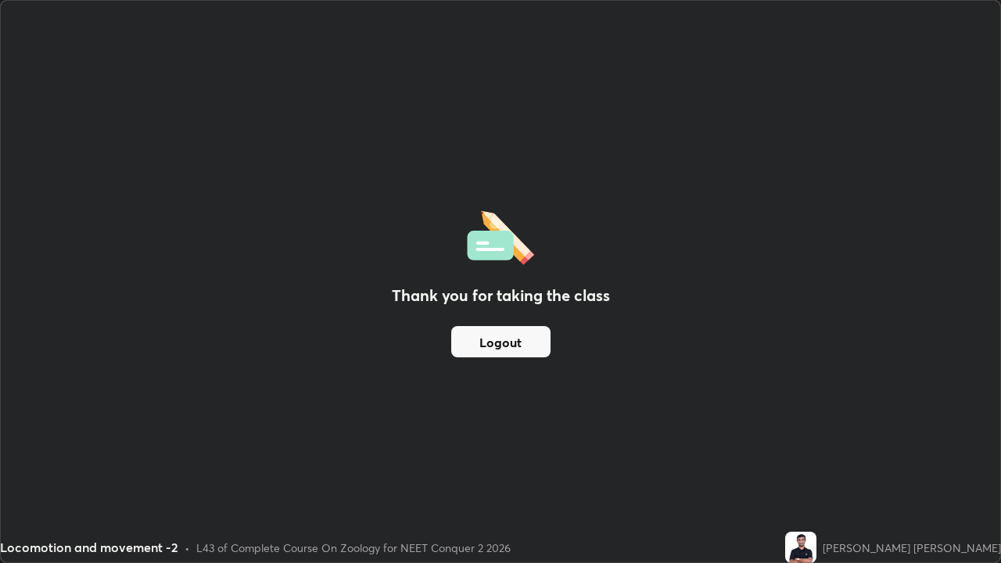
click at [497, 350] on button "Logout" at bounding box center [500, 341] width 99 height 31
